Goal: Task Accomplishment & Management: Manage account settings

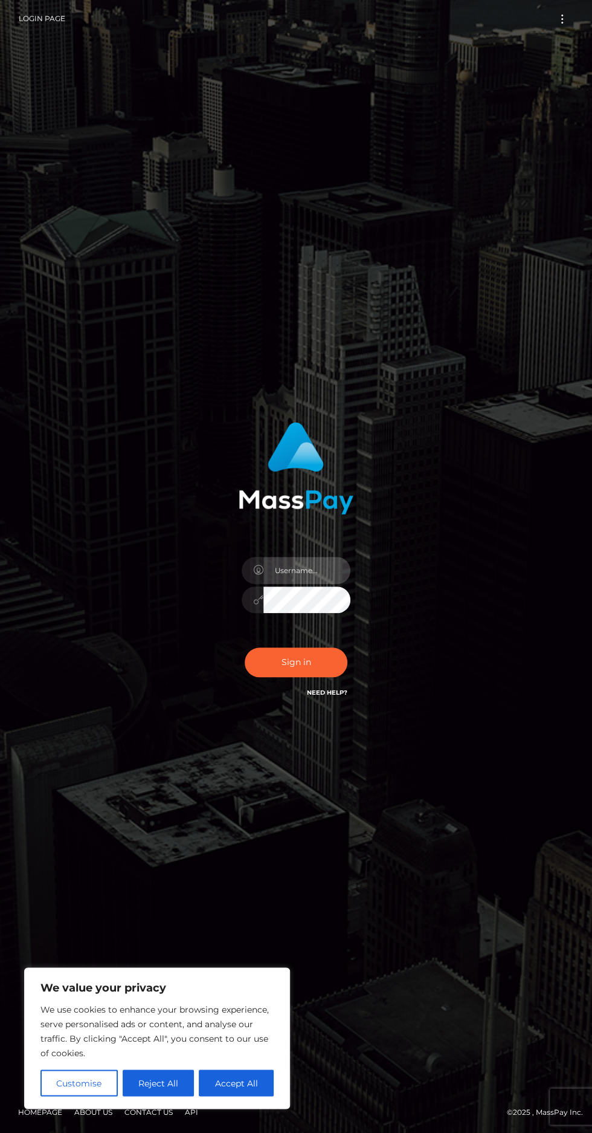
click at [314, 584] on input "text" at bounding box center [307, 570] width 87 height 27
type input "[EMAIL_ADDRESS][DOMAIN_NAME]"
click at [253, 1082] on button "Accept All" at bounding box center [236, 1082] width 75 height 27
checkbox input "true"
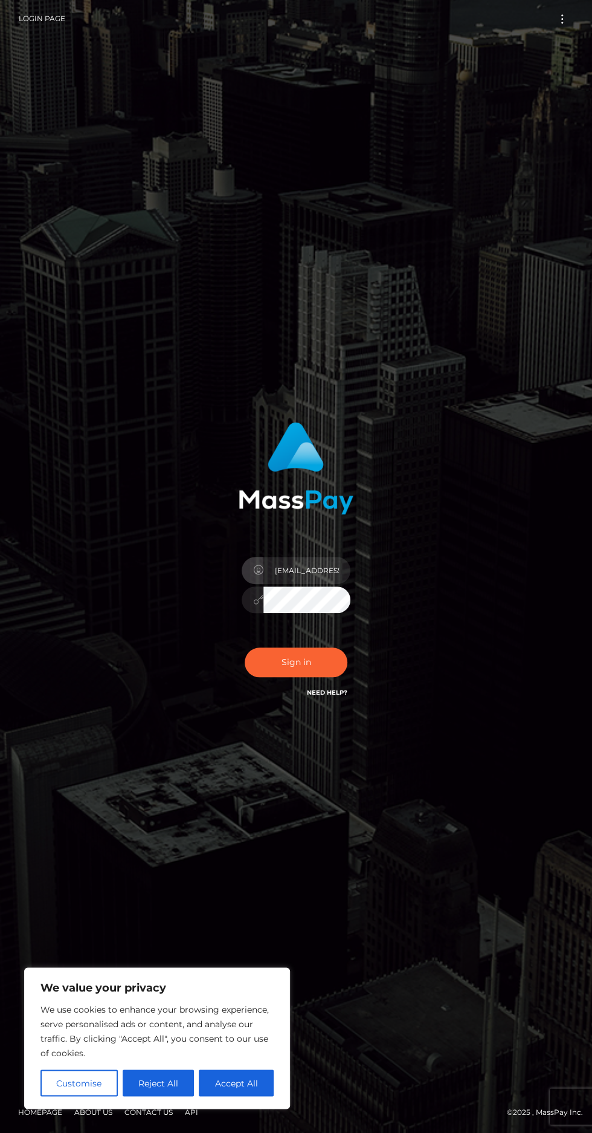
checkbox input "true"
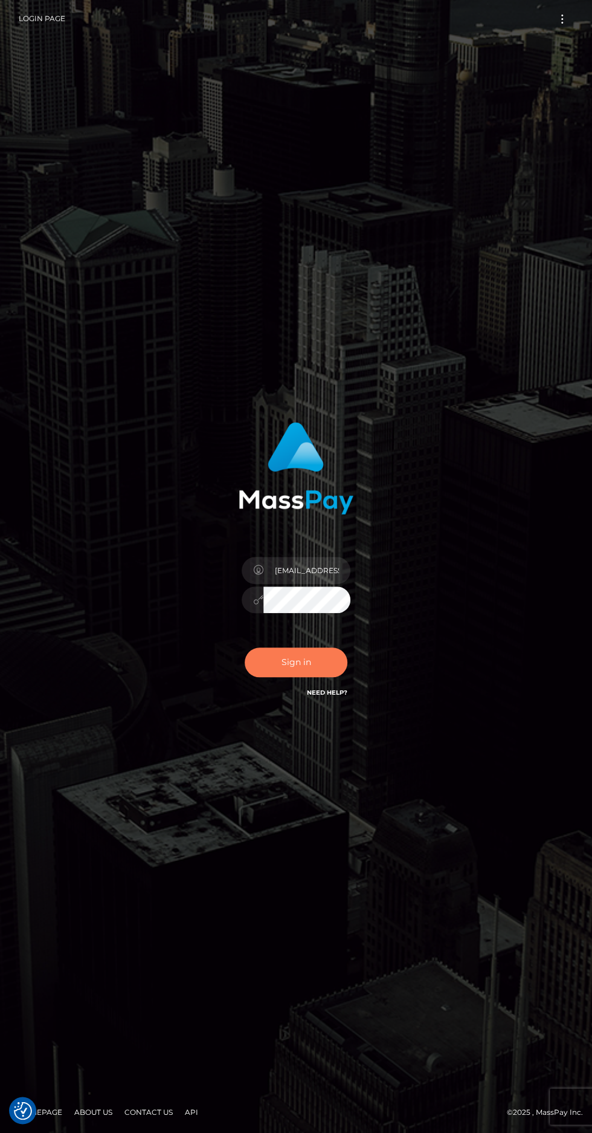
click at [322, 677] on button "Sign in" at bounding box center [296, 662] width 103 height 30
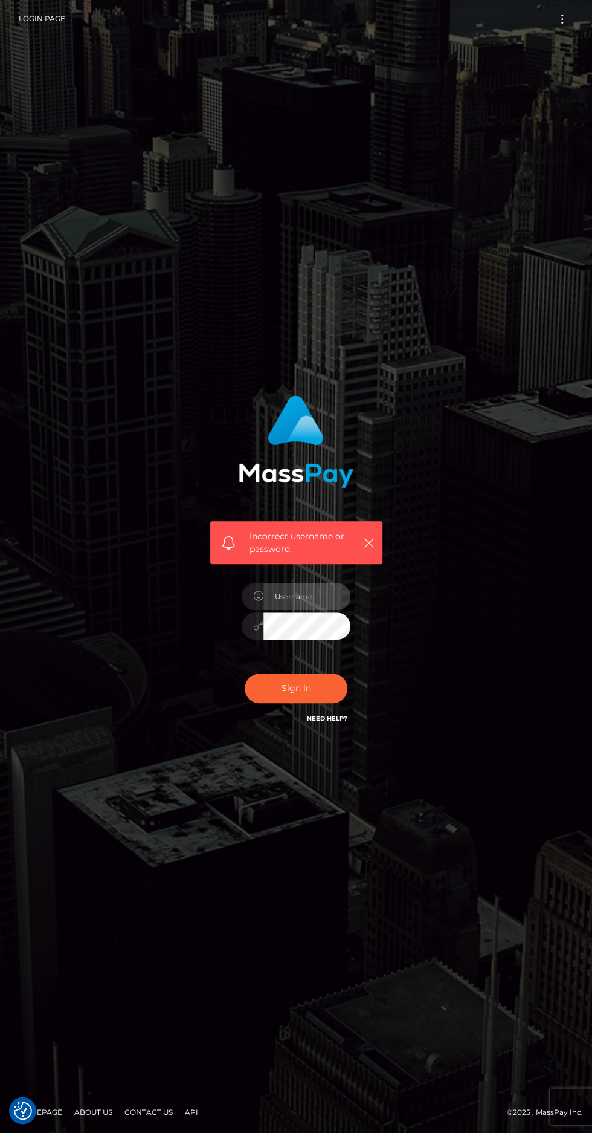
click at [314, 610] on input "text" at bounding box center [307, 596] width 87 height 27
type input "[EMAIL_ADDRESS][DOMAIN_NAME]"
click at [312, 703] on button "Sign in" at bounding box center [296, 688] width 103 height 30
click at [369, 549] on icon "button" at bounding box center [369, 543] width 12 height 12
click at [364, 549] on icon "button" at bounding box center [369, 543] width 12 height 12
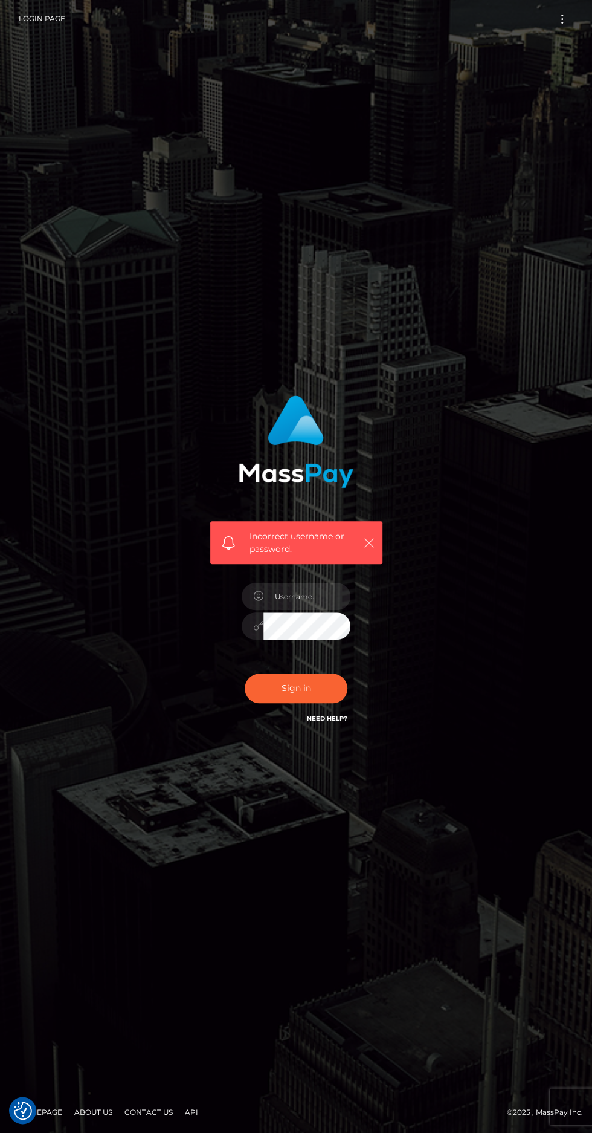
click at [367, 549] on icon "button" at bounding box center [369, 543] width 12 height 12
click at [370, 549] on icon "button" at bounding box center [369, 543] width 12 height 12
click at [369, 549] on icon "button" at bounding box center [369, 543] width 12 height 12
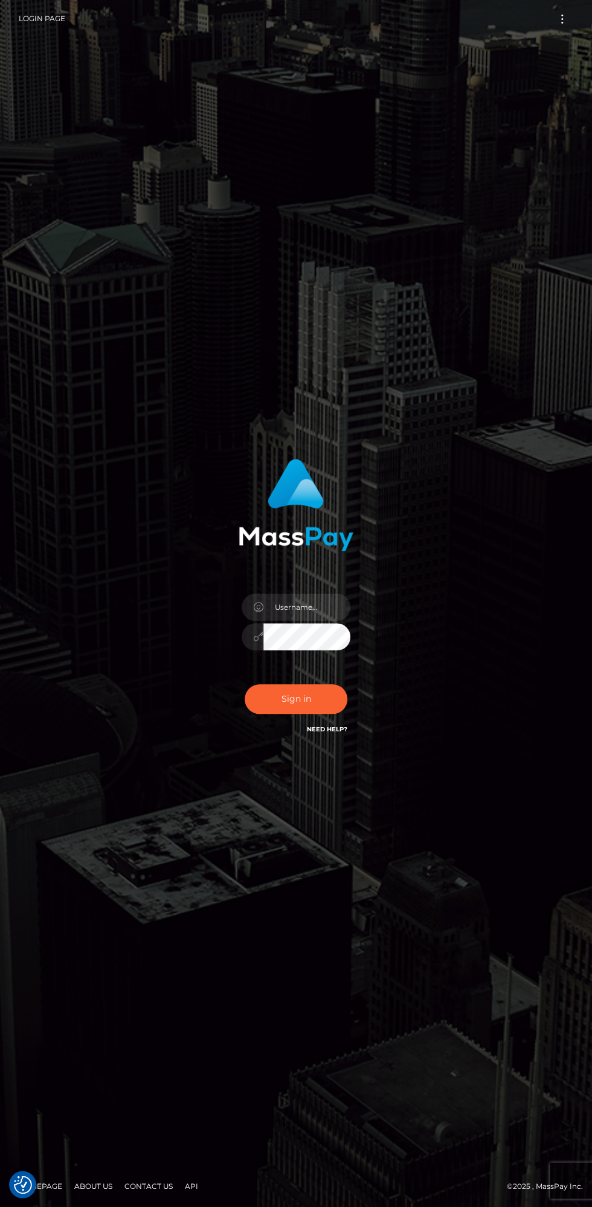
checkbox input "true"
click at [561, 22] on span "Toggle navigation" at bounding box center [562, 23] width 2 height 2
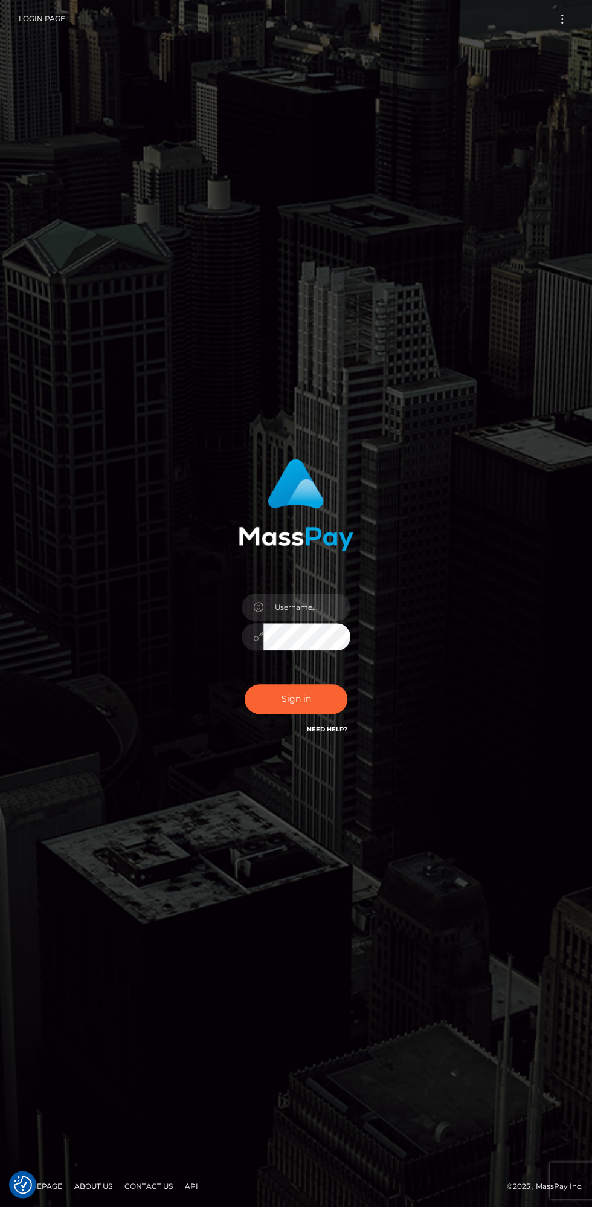
checkbox input "true"
click at [313, 604] on input "text" at bounding box center [307, 606] width 87 height 27
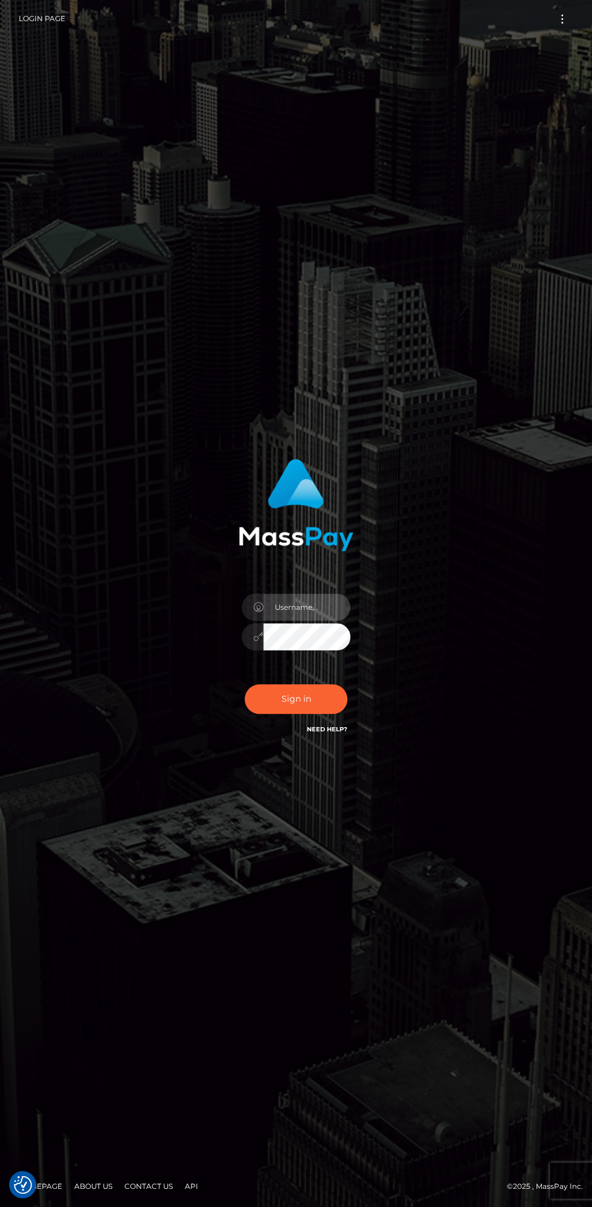
type input "[EMAIL_ADDRESS][DOMAIN_NAME]"
click at [321, 707] on button "Sign in" at bounding box center [296, 699] width 103 height 30
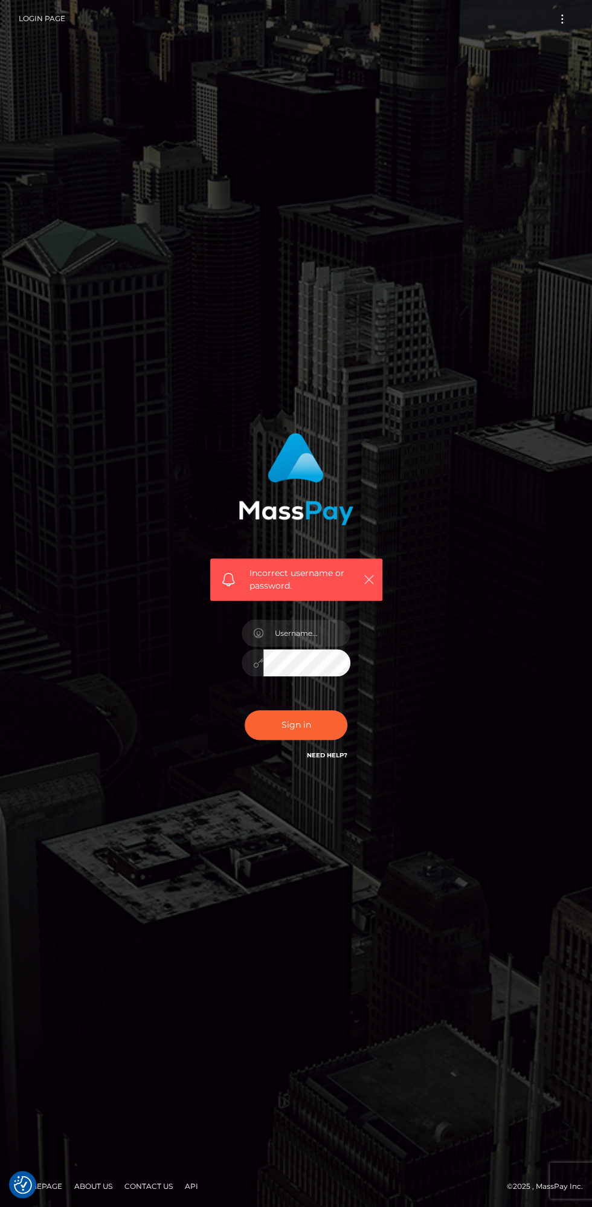
click at [369, 586] on icon "button" at bounding box center [369, 580] width 12 height 12
